Goal: Check status: Check status

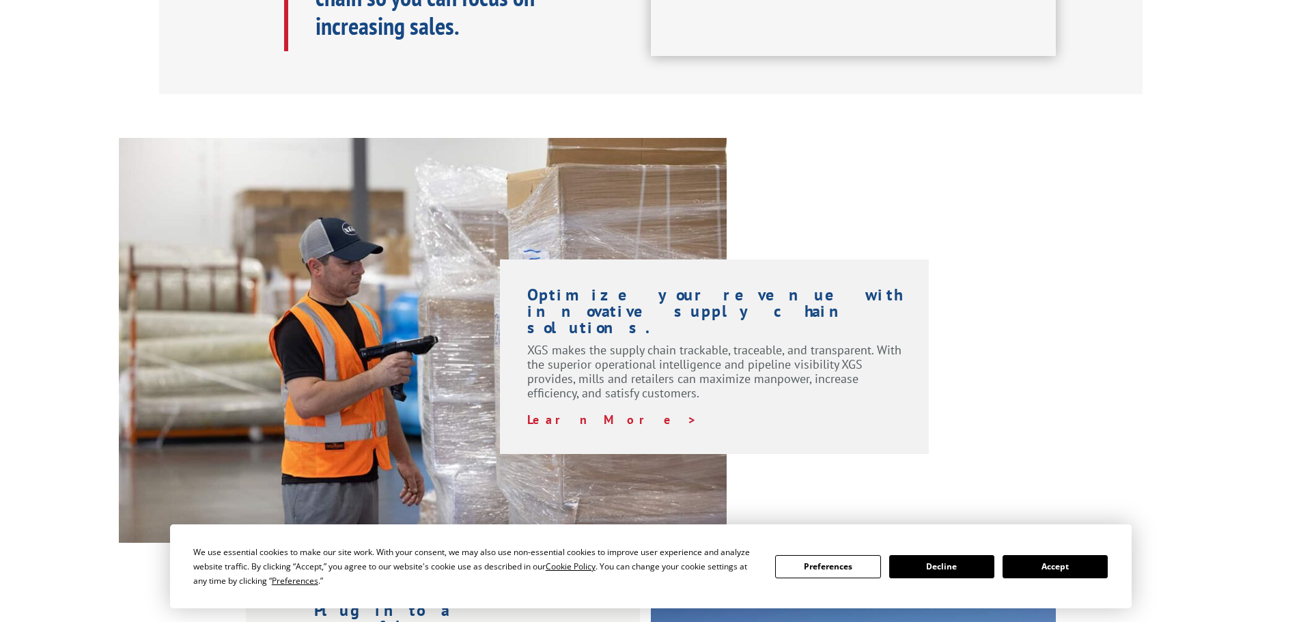
scroll to position [870, 0]
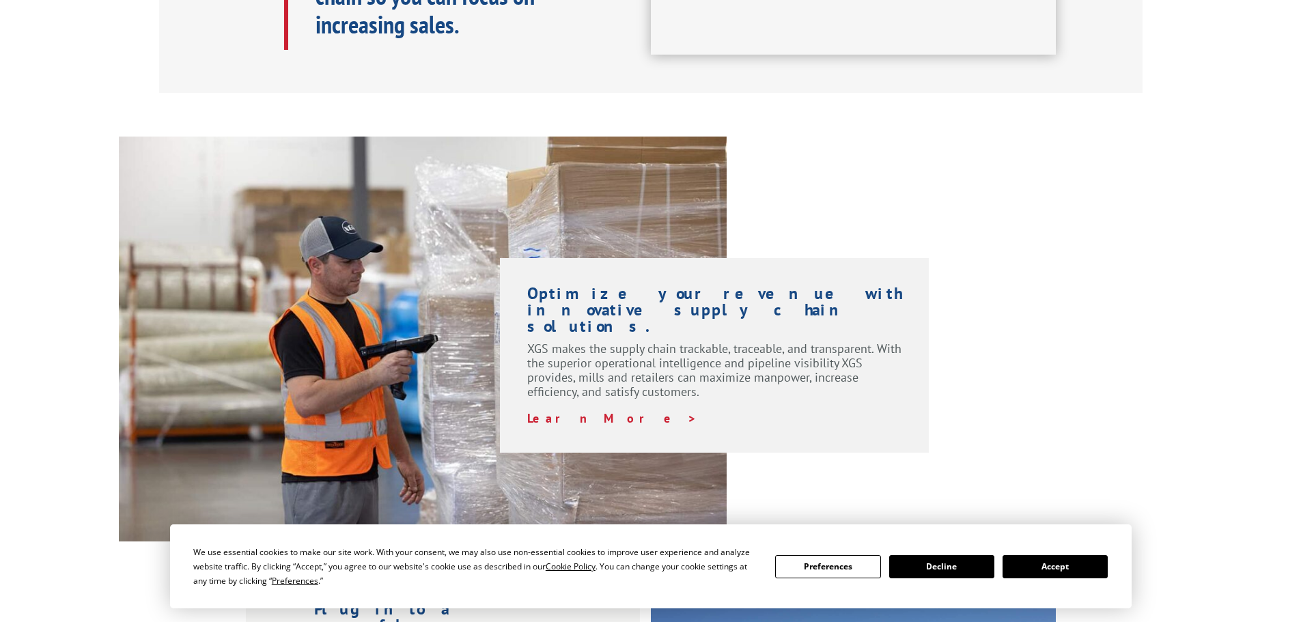
click at [1031, 561] on button "Accept" at bounding box center [1055, 566] width 105 height 23
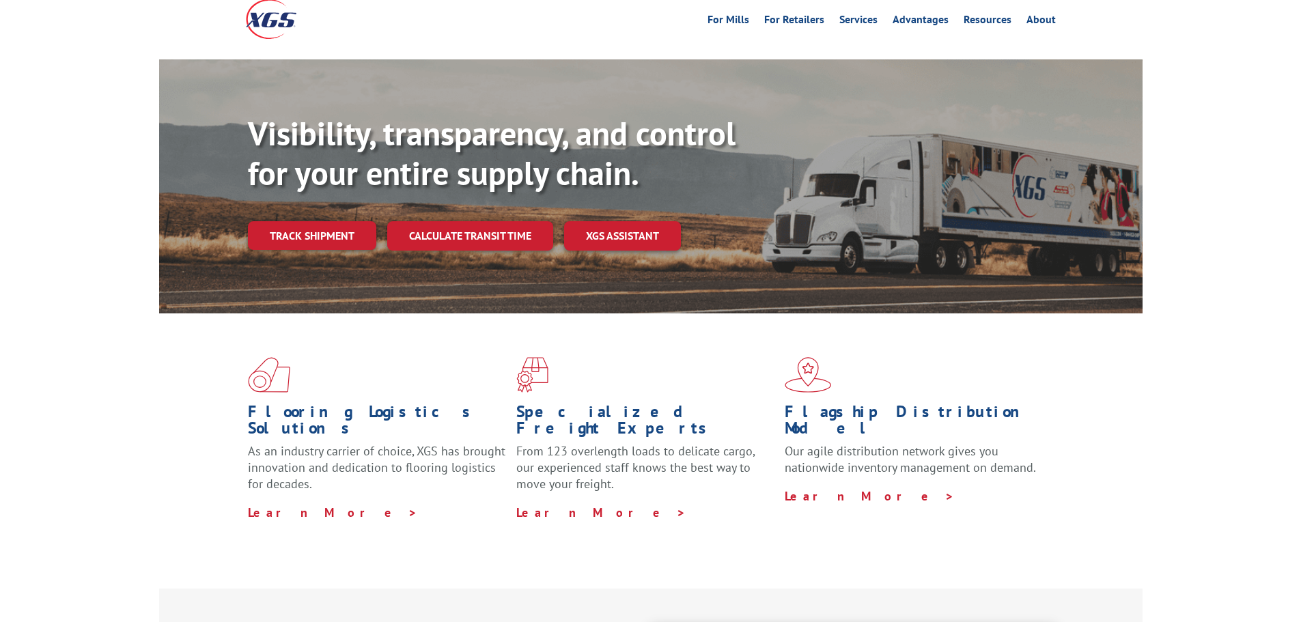
scroll to position [51, 0]
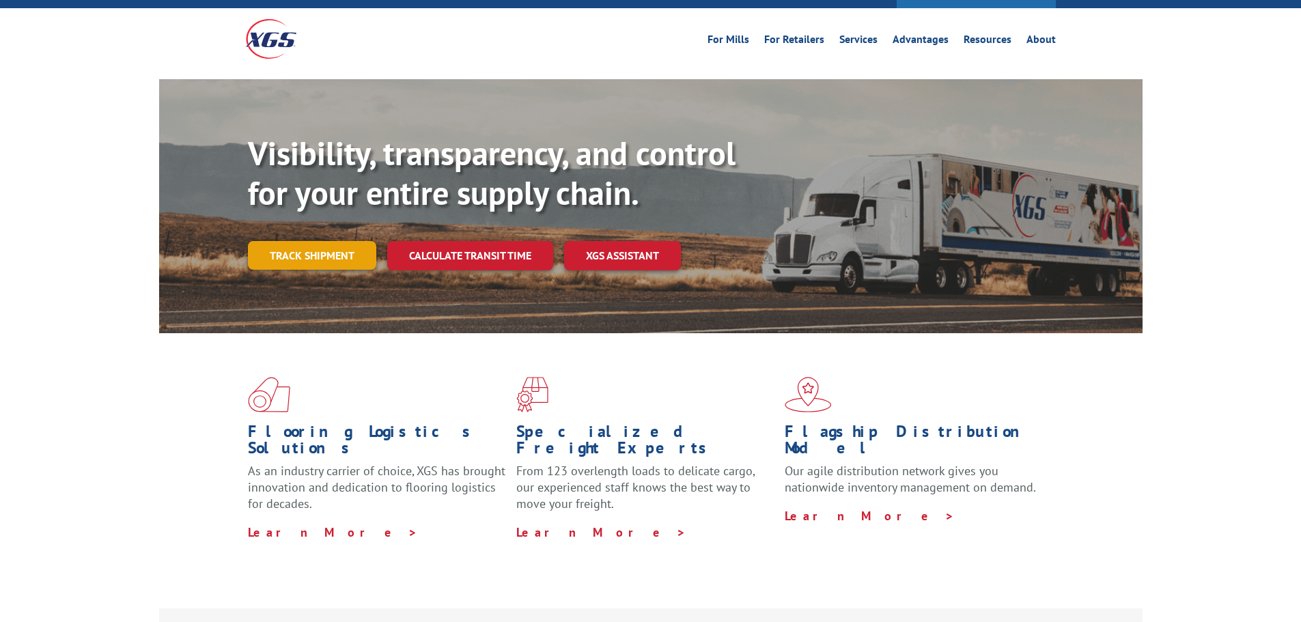
click at [275, 241] on link "Track shipment" at bounding box center [312, 255] width 128 height 29
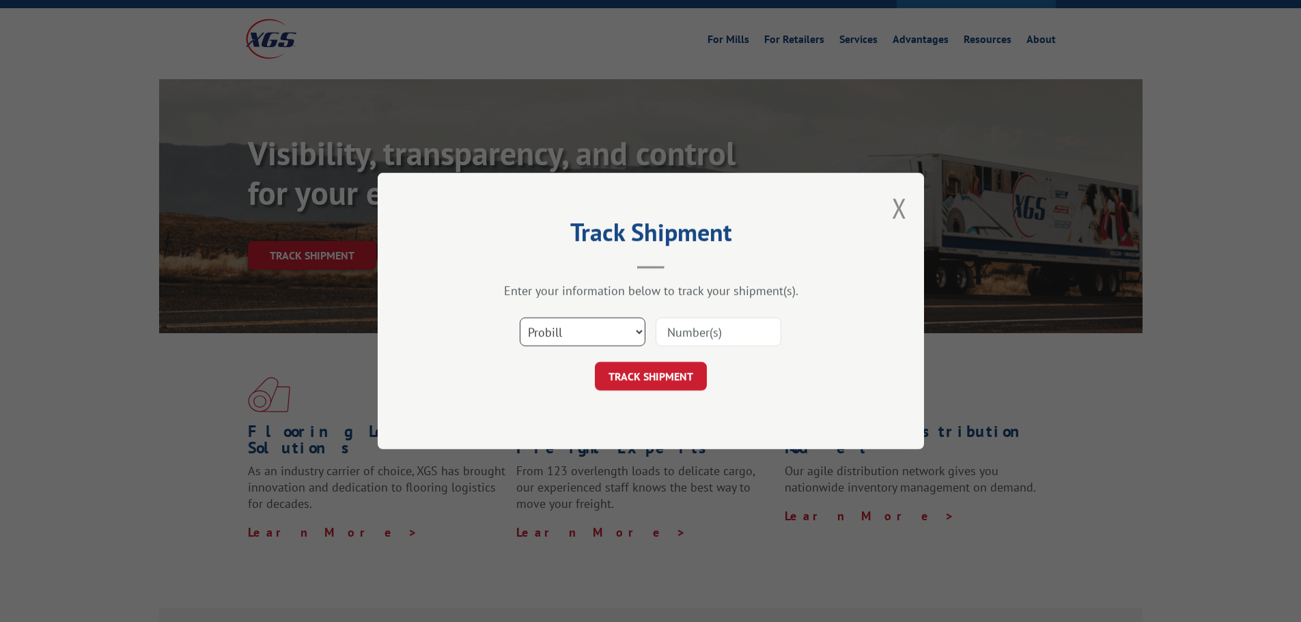
click at [634, 331] on select "Select category... Probill BOL PO" at bounding box center [583, 332] width 126 height 29
click at [595, 329] on select "Select category... Probill BOL PO" at bounding box center [583, 332] width 126 height 29
click at [673, 329] on input at bounding box center [719, 332] width 126 height 29
paste input "2840218"
type input "2840218"
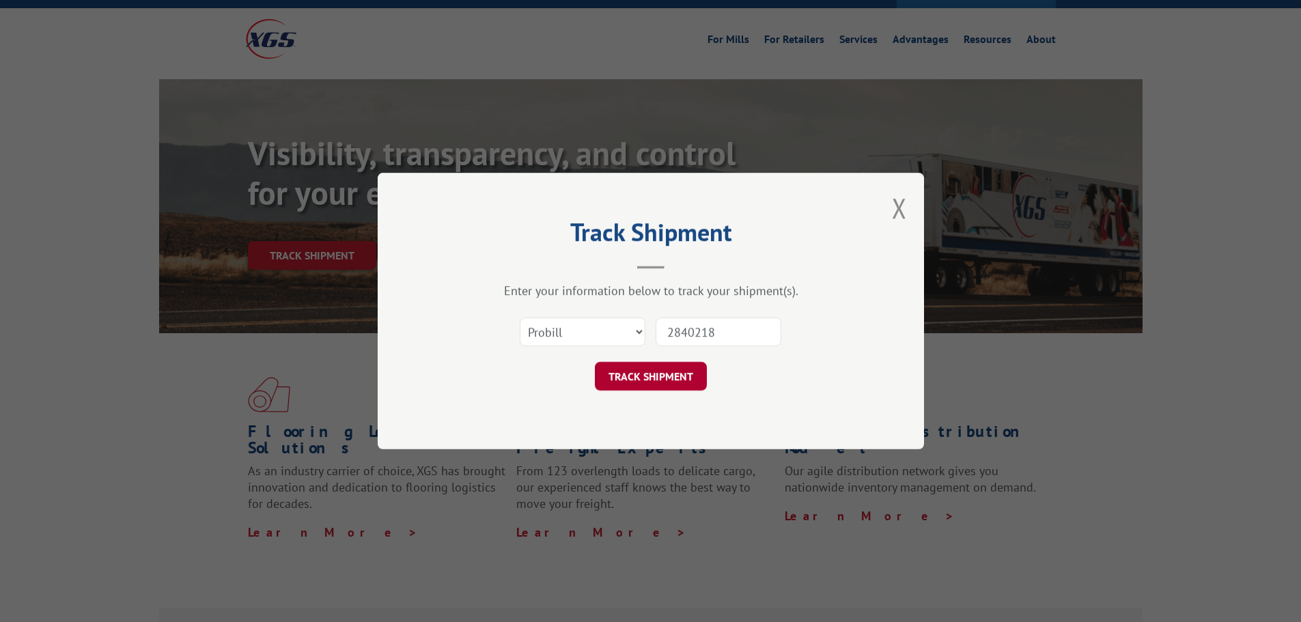
click at [655, 371] on button "TRACK SHIPMENT" at bounding box center [651, 376] width 112 height 29
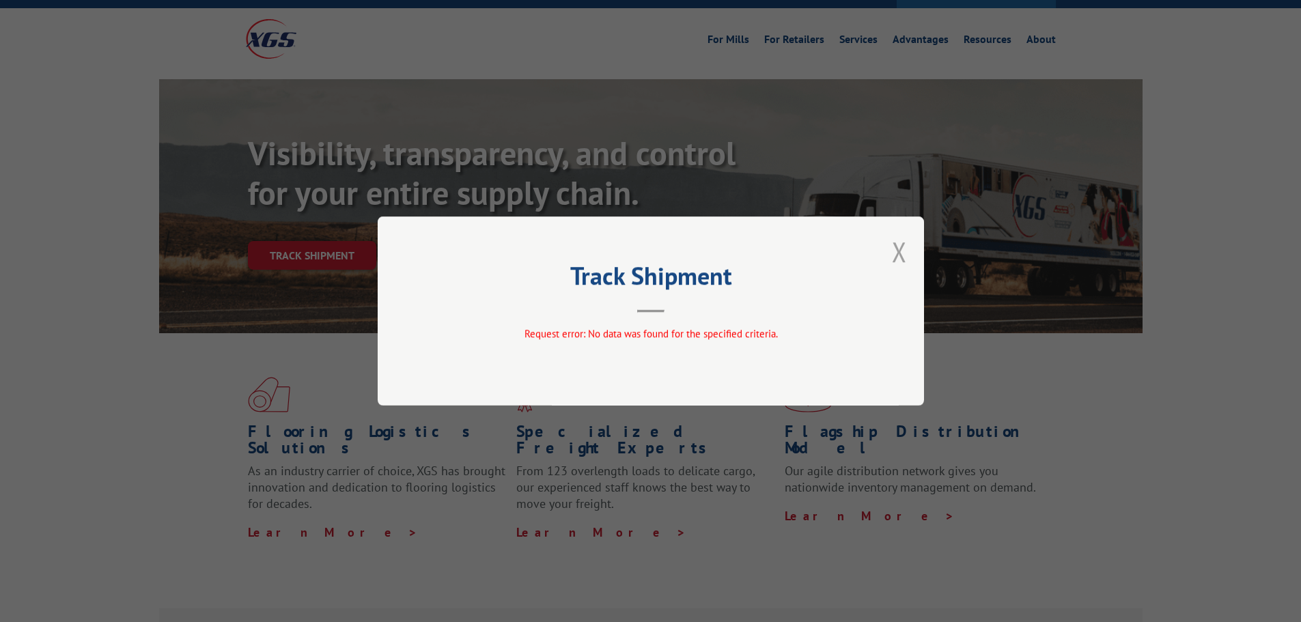
click at [895, 252] on button "Close modal" at bounding box center [899, 252] width 15 height 36
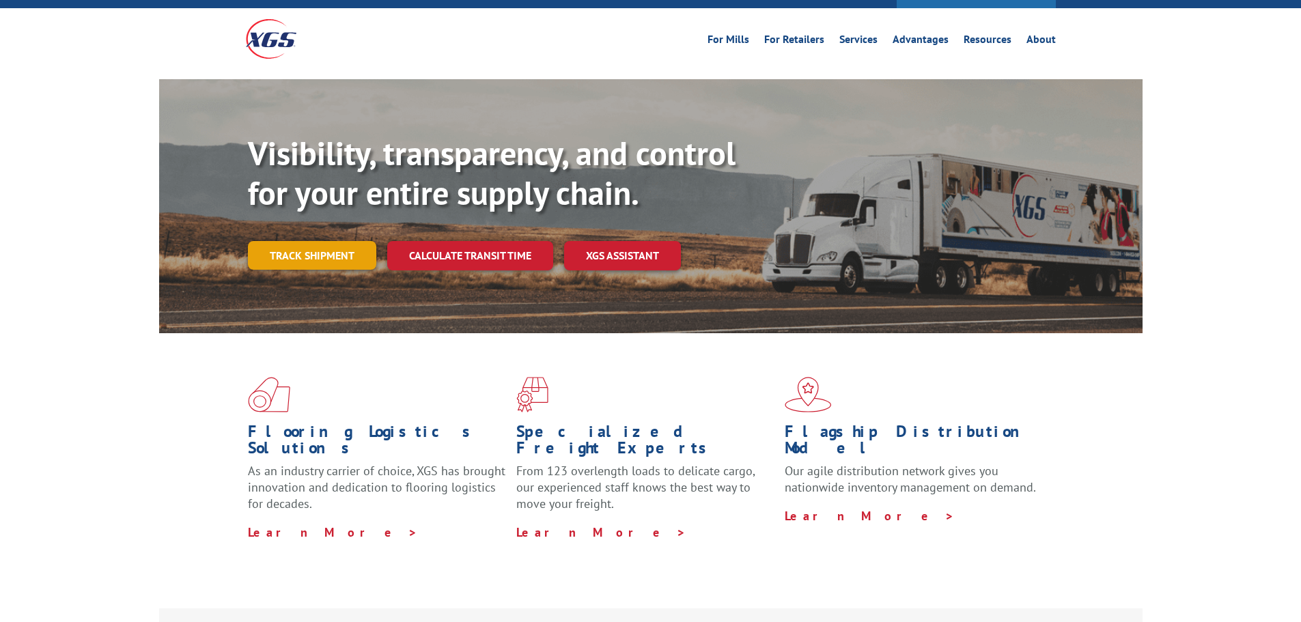
click at [331, 241] on link "Track shipment" at bounding box center [312, 255] width 128 height 29
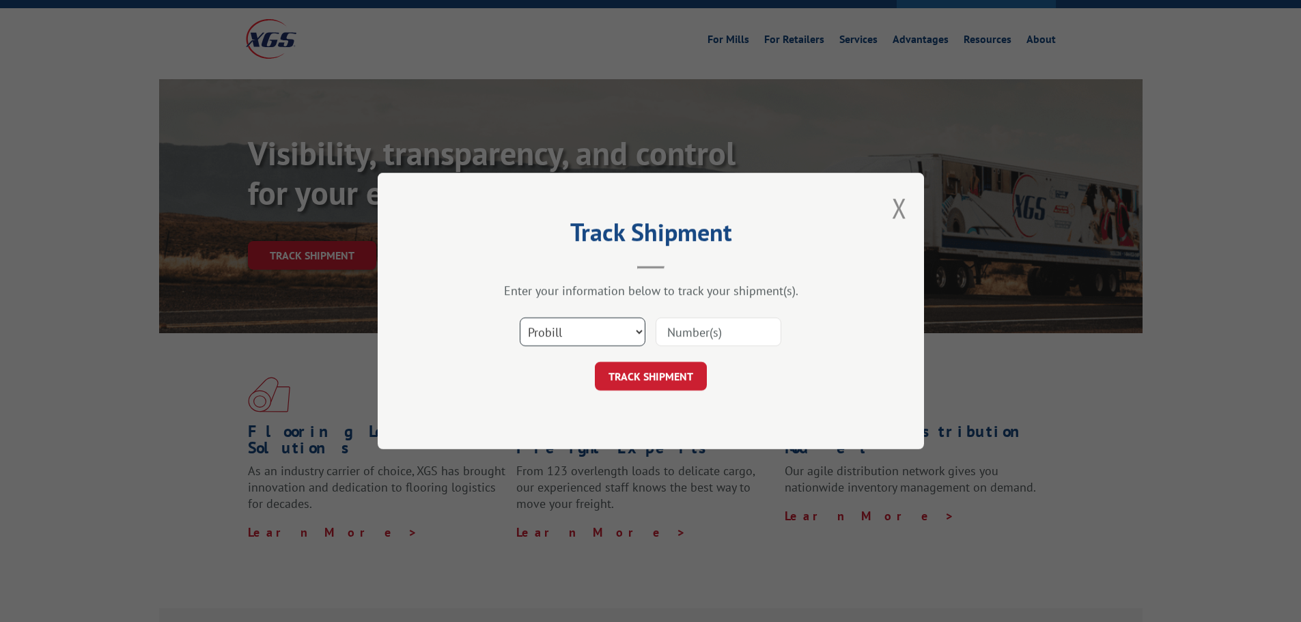
click at [635, 329] on select "Select category... Probill BOL PO" at bounding box center [583, 332] width 126 height 29
select select "bol"
click at [520, 318] on select "Select category... Probill BOL PO" at bounding box center [583, 332] width 126 height 29
click at [685, 335] on input at bounding box center [719, 332] width 126 height 29
paste input "2840218"
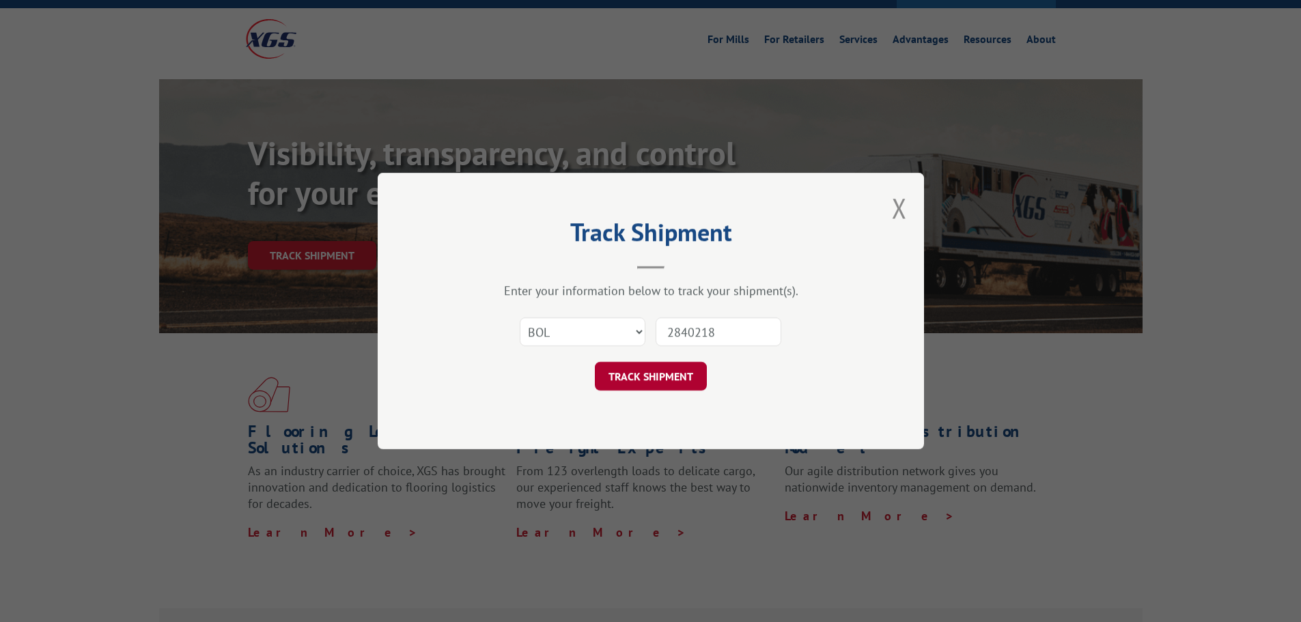
type input "2840218"
click at [664, 365] on button "TRACK SHIPMENT" at bounding box center [651, 376] width 112 height 29
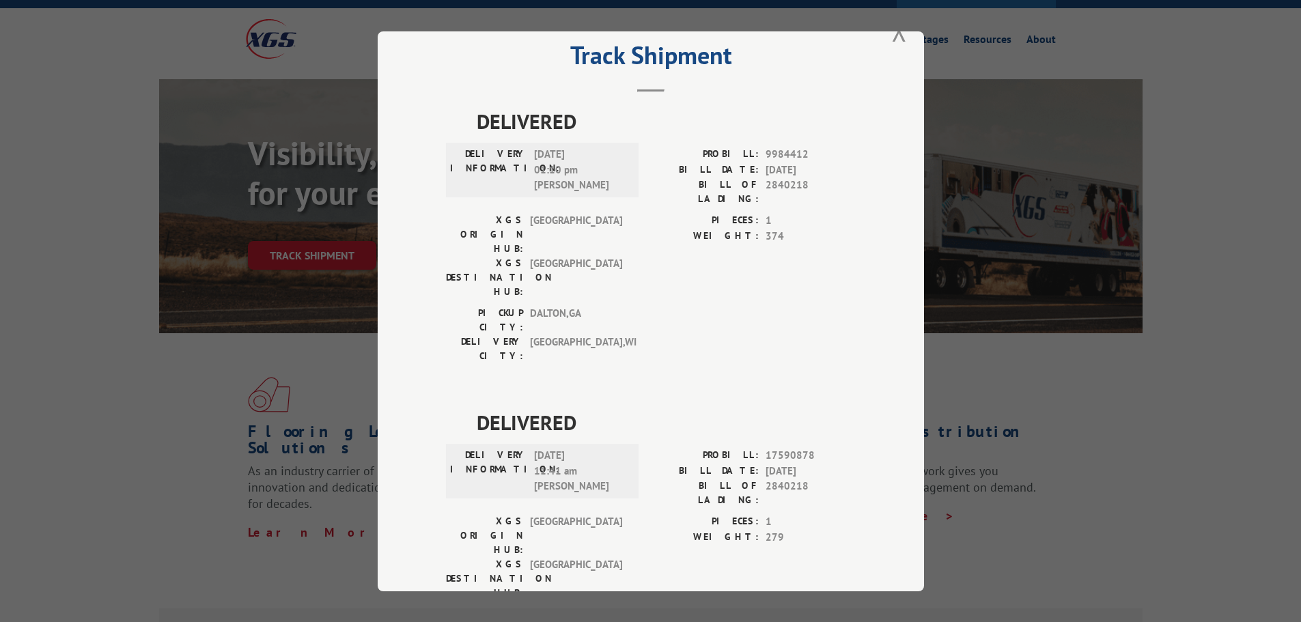
scroll to position [55, 0]
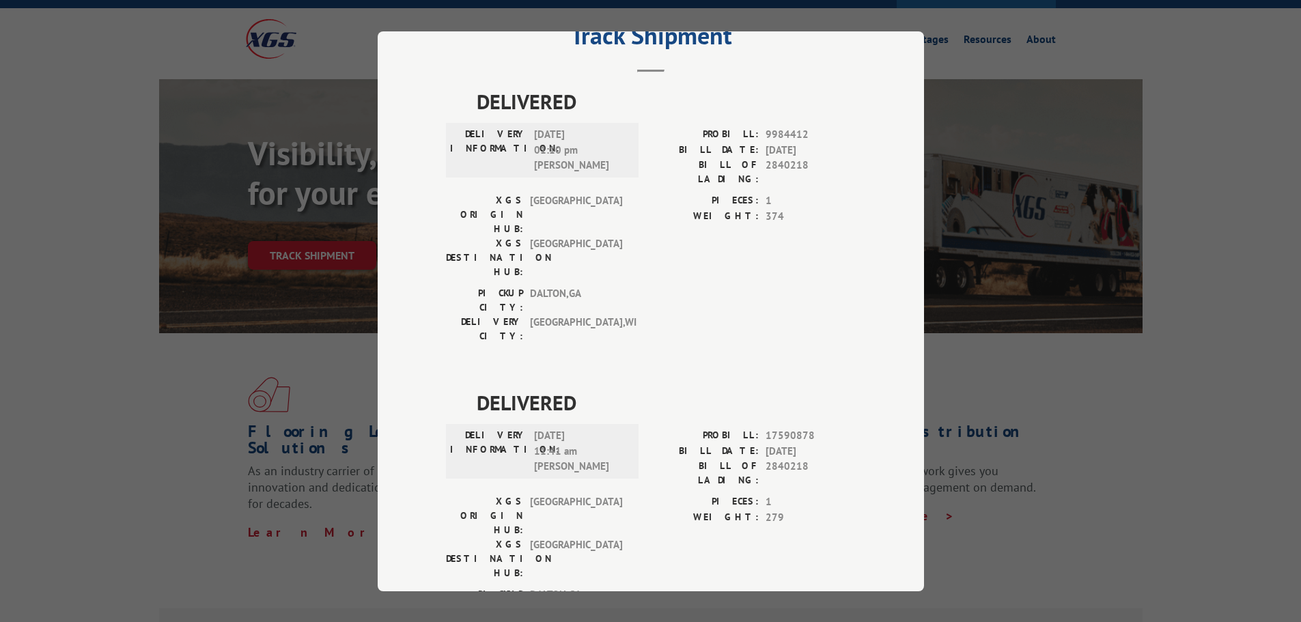
click at [820, 286] on div "PICKUP CITY: [GEOGRAPHIC_DATA] , [GEOGRAPHIC_DATA]: [GEOGRAPHIC_DATA] , [GEOGRA…" at bounding box center [651, 318] width 410 height 64
click at [674, 72] on header "Track Shipment" at bounding box center [651, 49] width 410 height 46
click at [671, 73] on div "Track Shipment DELIVERED DELIVERY INFORMATION: [DATE] 01:10 pm [PERSON_NAME]: 9…" at bounding box center [651, 311] width 546 height 560
click at [1032, 515] on div "Track Shipment DELIVERED DELIVERY INFORMATION: [DATE] 01:10 pm [PERSON_NAME]: 9…" at bounding box center [650, 311] width 1301 height 622
